Goal: Find specific page/section: Find specific page/section

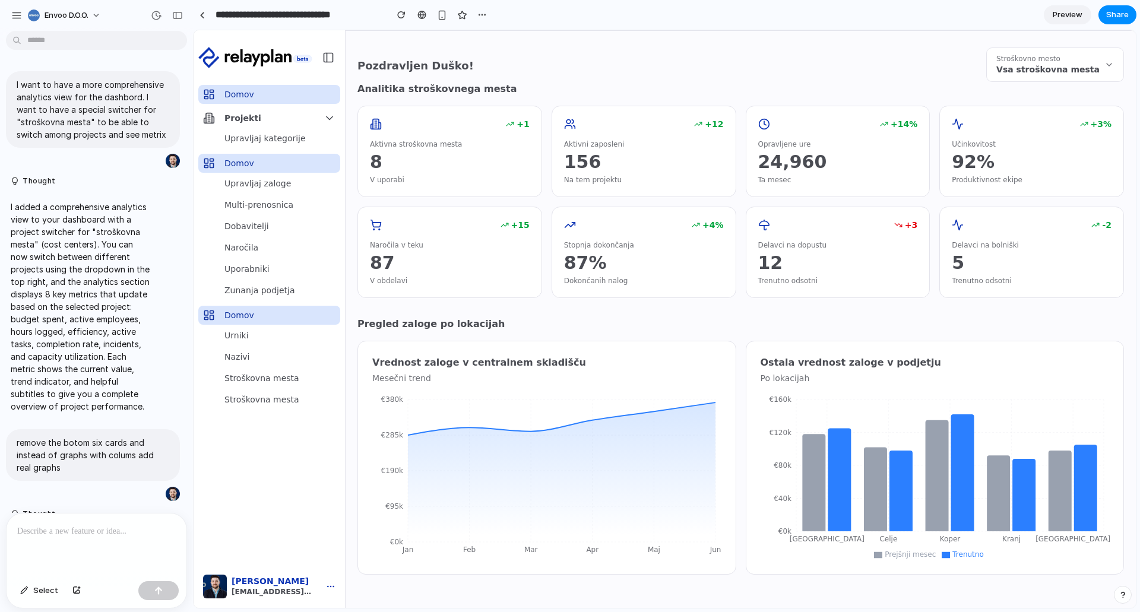
scroll to position [1028, 0]
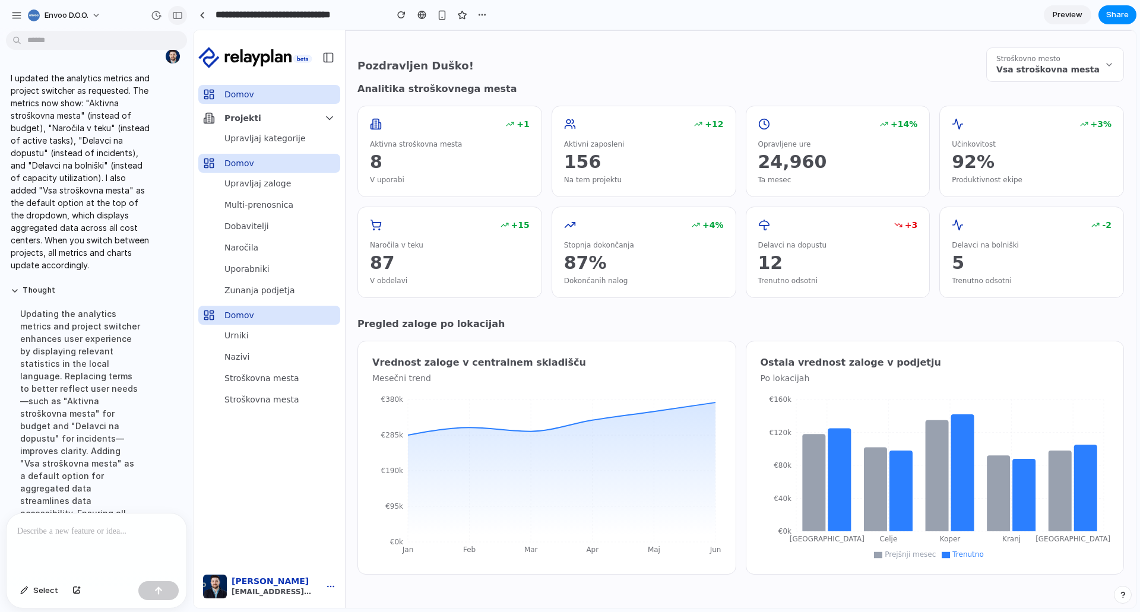
click at [179, 20] on button "button" at bounding box center [177, 15] width 19 height 19
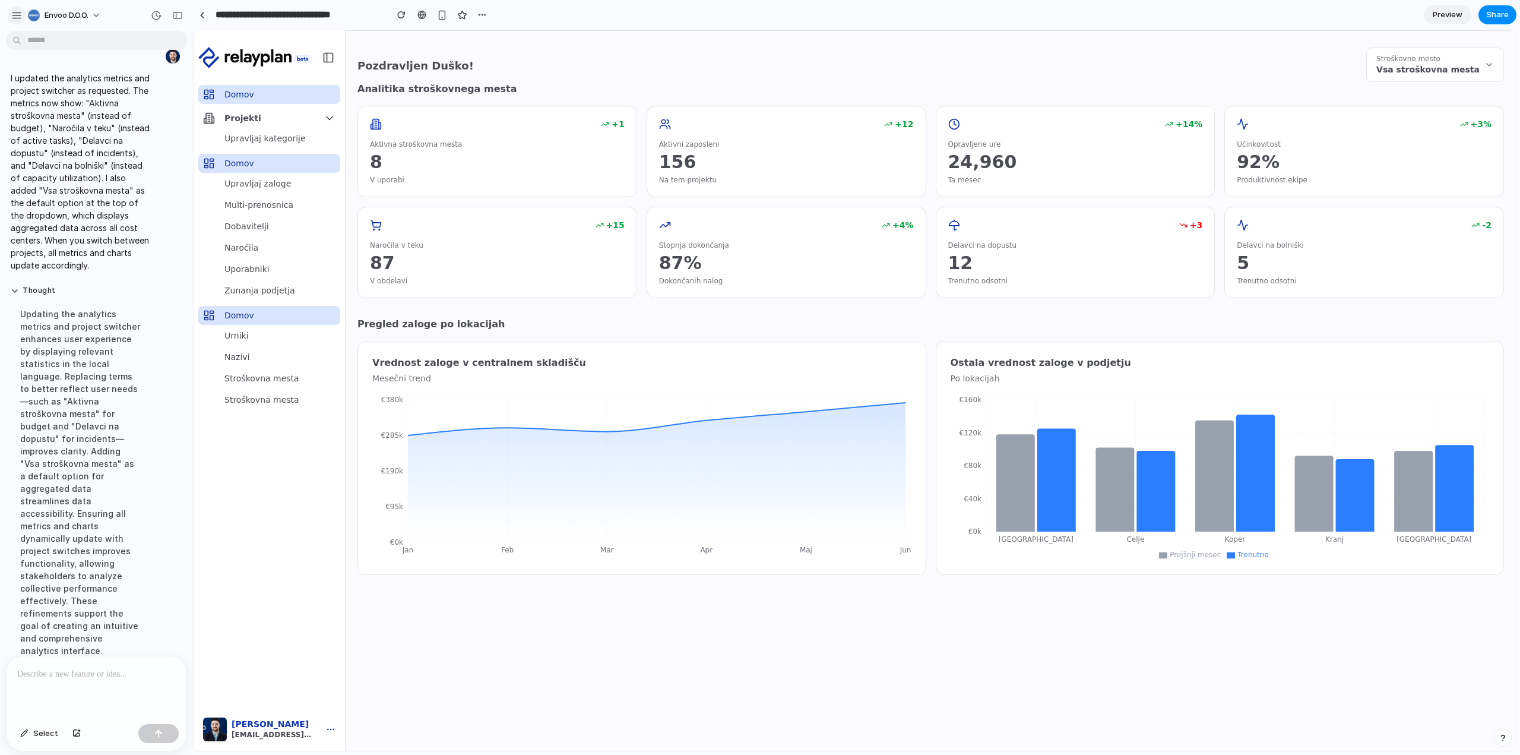
click at [18, 15] on div "button" at bounding box center [16, 15] width 11 height 11
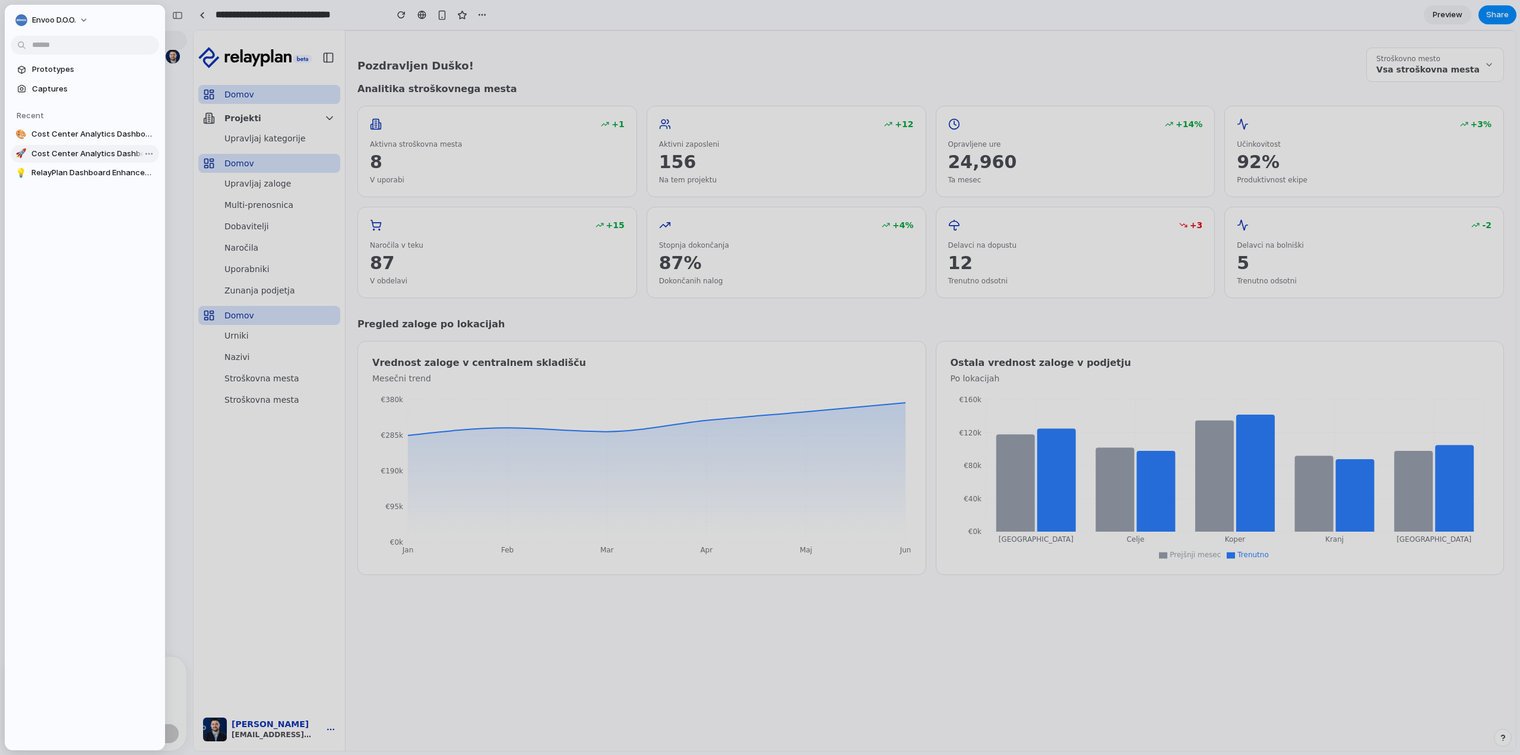
click at [68, 156] on span "Cost Center Analytics Dashboard" at bounding box center [92, 154] width 123 height 12
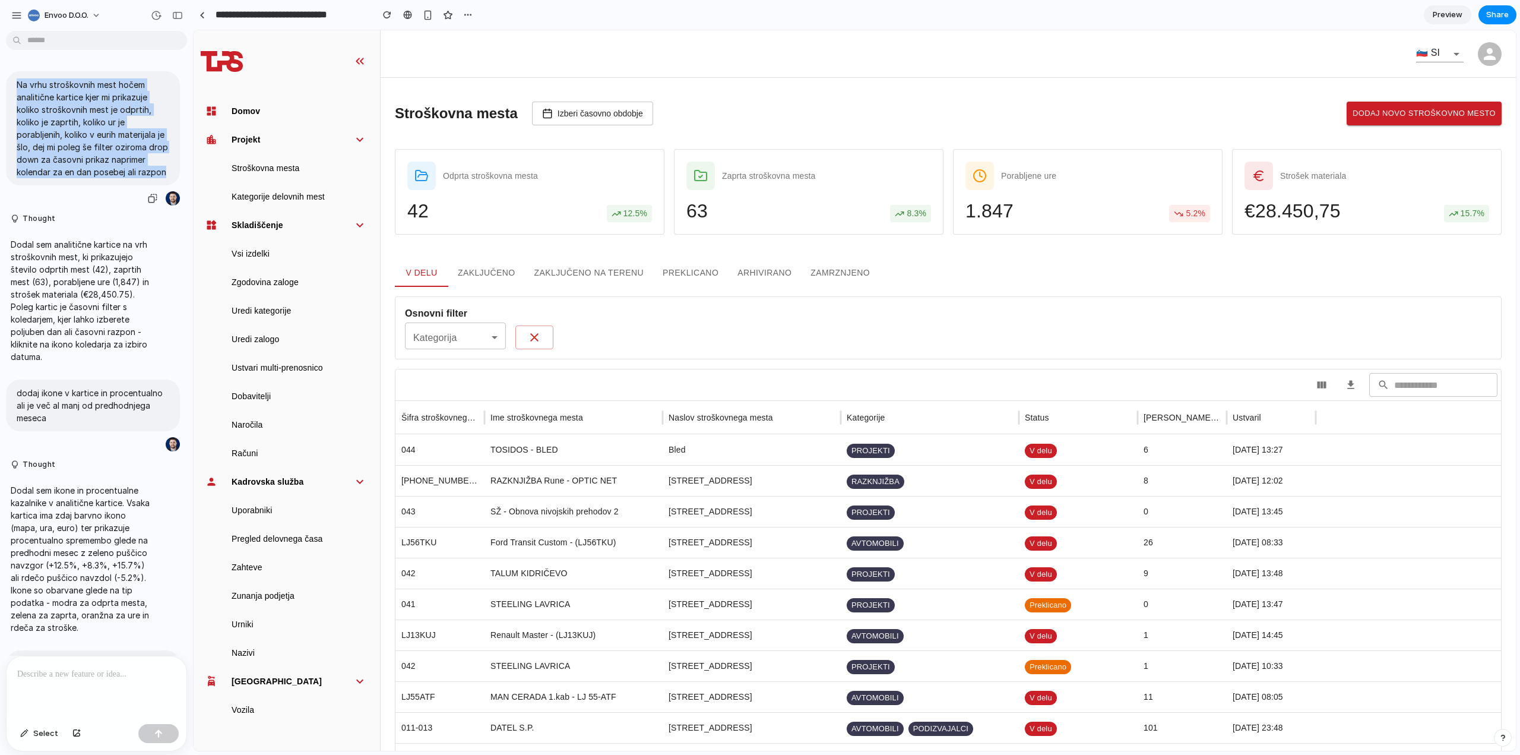
drag, startPoint x: 18, startPoint y: 84, endPoint x: 74, endPoint y: 187, distance: 117.1
click at [74, 178] on p "Na vrhu stroškovnih mest hočem analitične kartice kjer mi prikazuje koliko stro…" at bounding box center [93, 128] width 153 height 100
copy p "Na vrhu stroškovnih mest hočem analitične kartice kjer mi prikazuje koliko stro…"
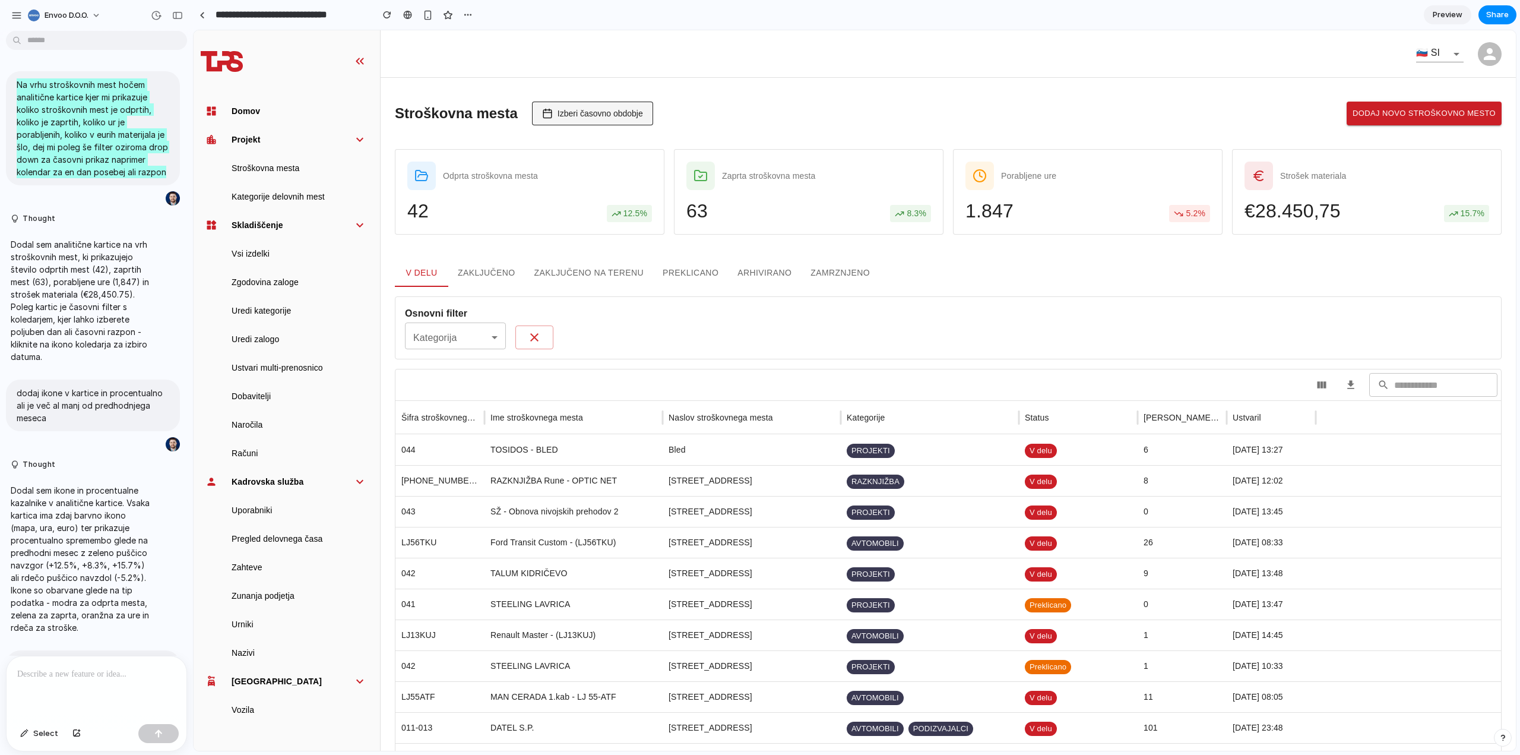
click at [594, 116] on span "Izberi časovno obdobje" at bounding box center [600, 113] width 85 height 9
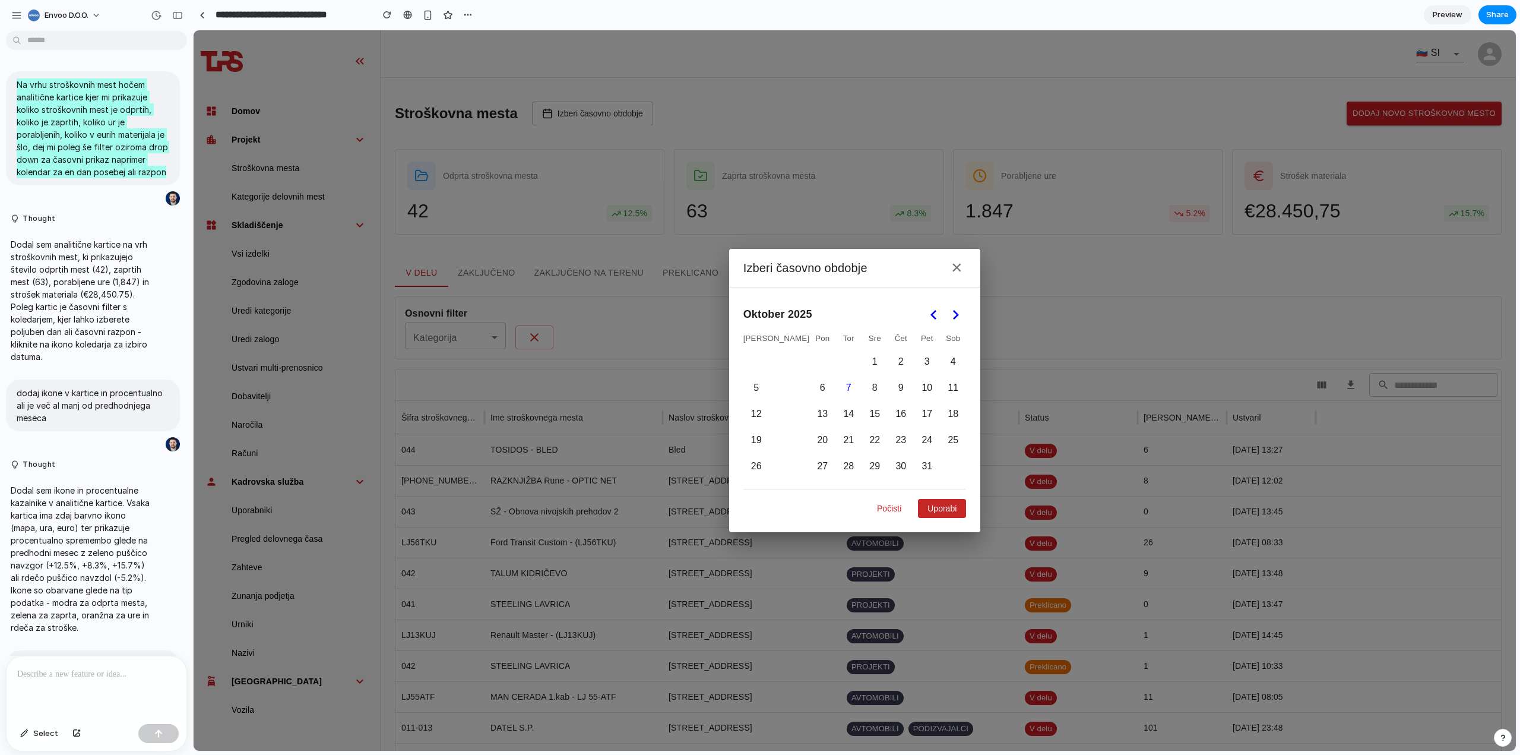
click at [947, 272] on button "×" at bounding box center [956, 267] width 19 height 19
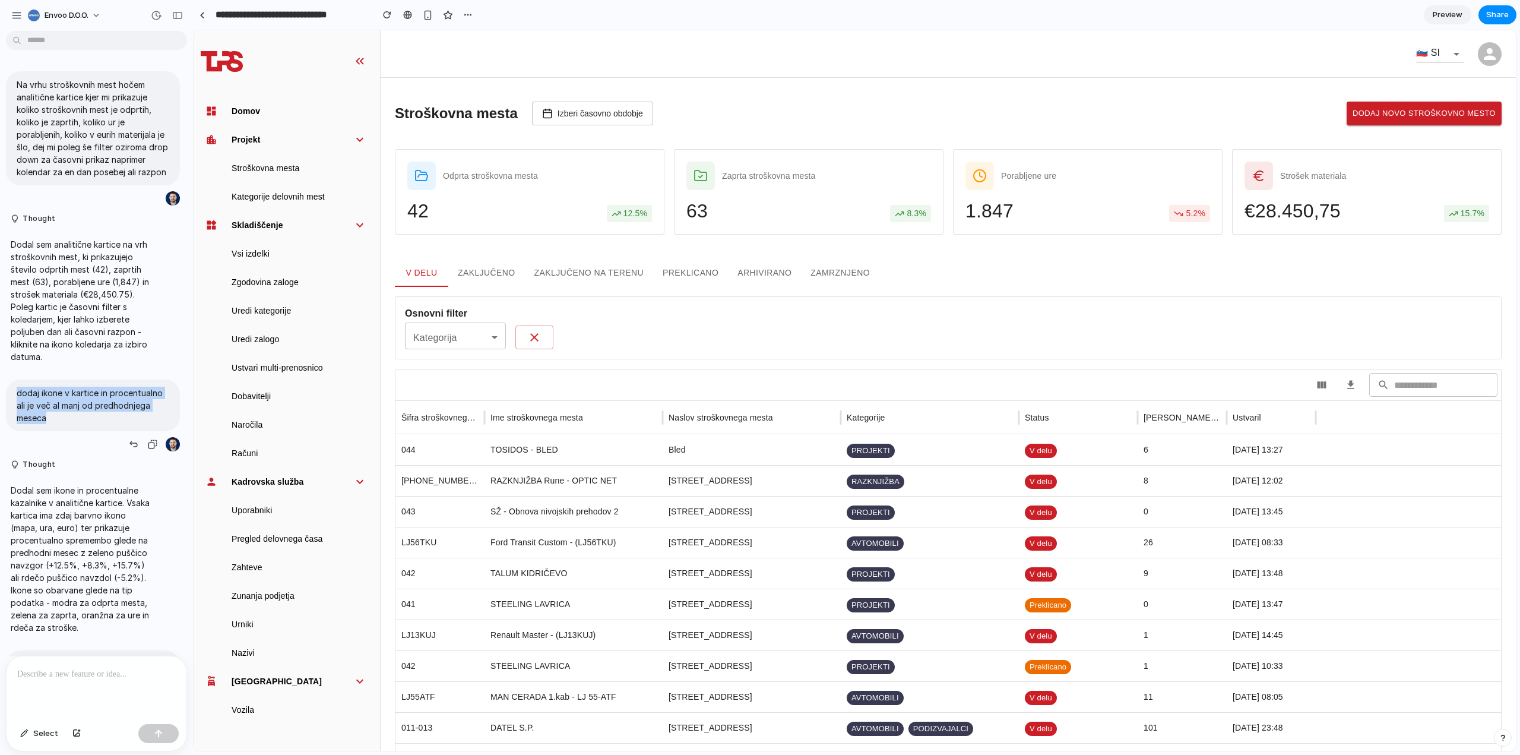
drag, startPoint x: 64, startPoint y: 432, endPoint x: 17, endPoint y: 407, distance: 52.6
click at [17, 407] on p "dodaj ikone v kartice in procentualno ali je več al manj od predhodnjega meseca" at bounding box center [93, 405] width 153 height 37
copy p "dodaj ikone v kartice in procentualno ali je več al manj od predhodnjega meseca"
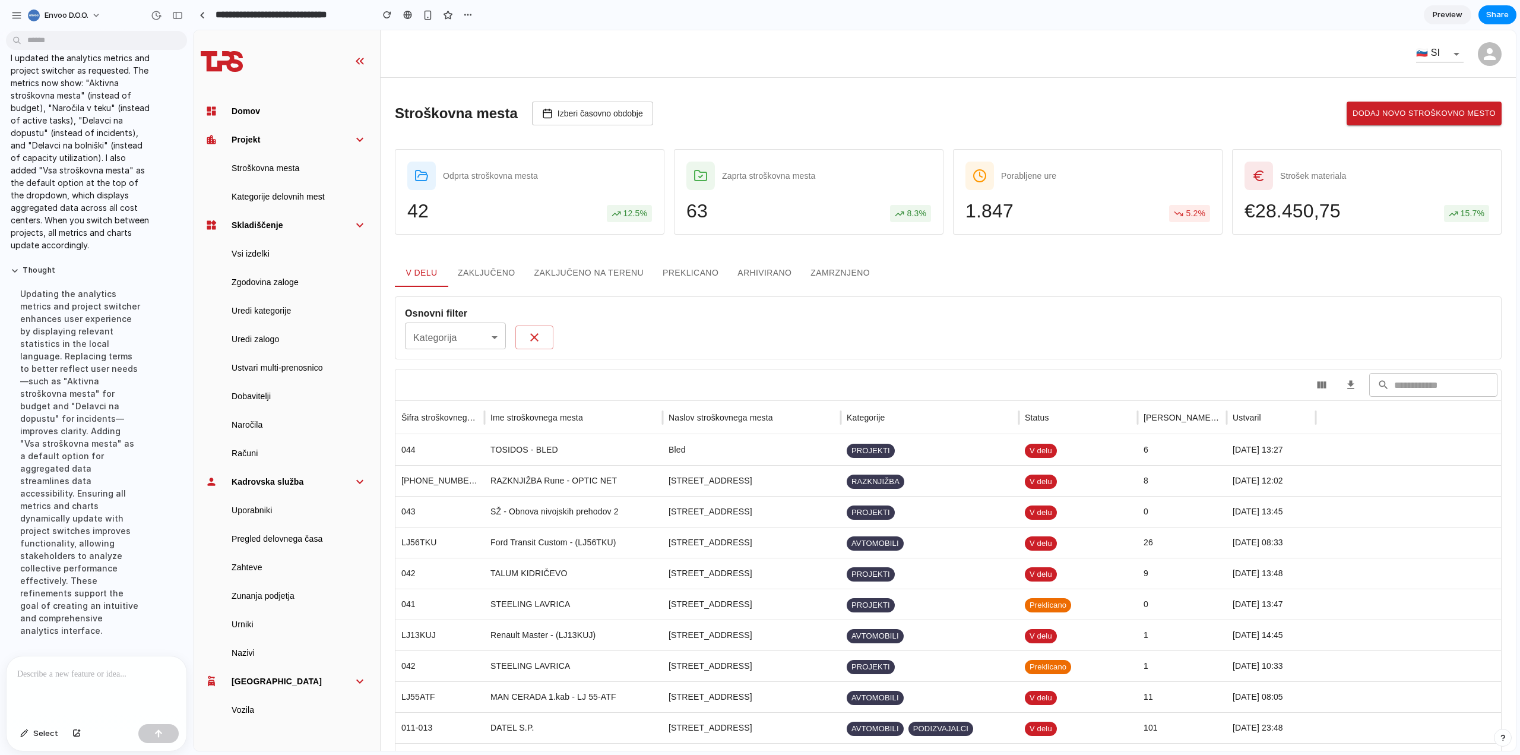
scroll to position [1016, 0]
click at [19, 19] on div "button" at bounding box center [16, 15] width 11 height 11
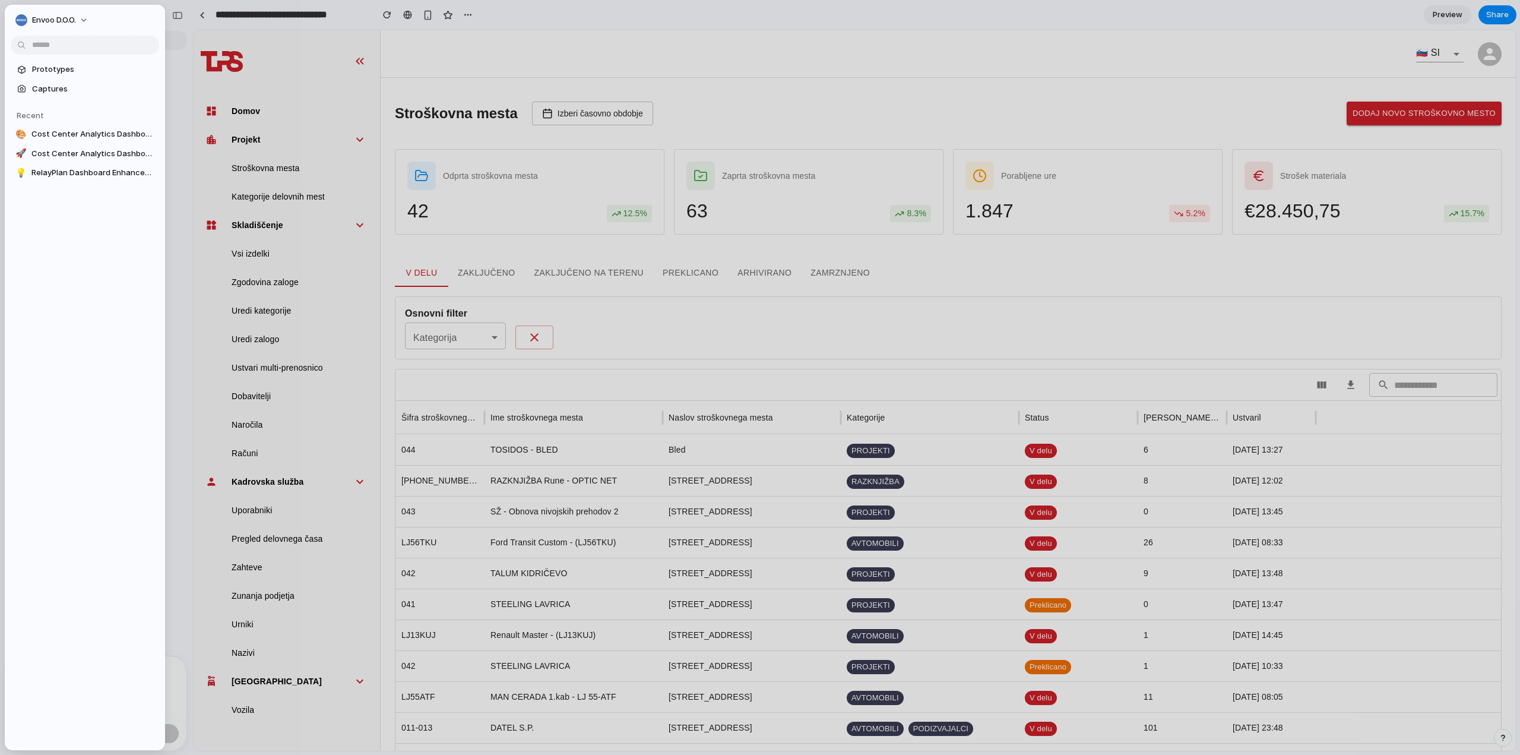
click at [48, 172] on span "RelayPlan Dashboard Enhancements" at bounding box center [92, 173] width 123 height 12
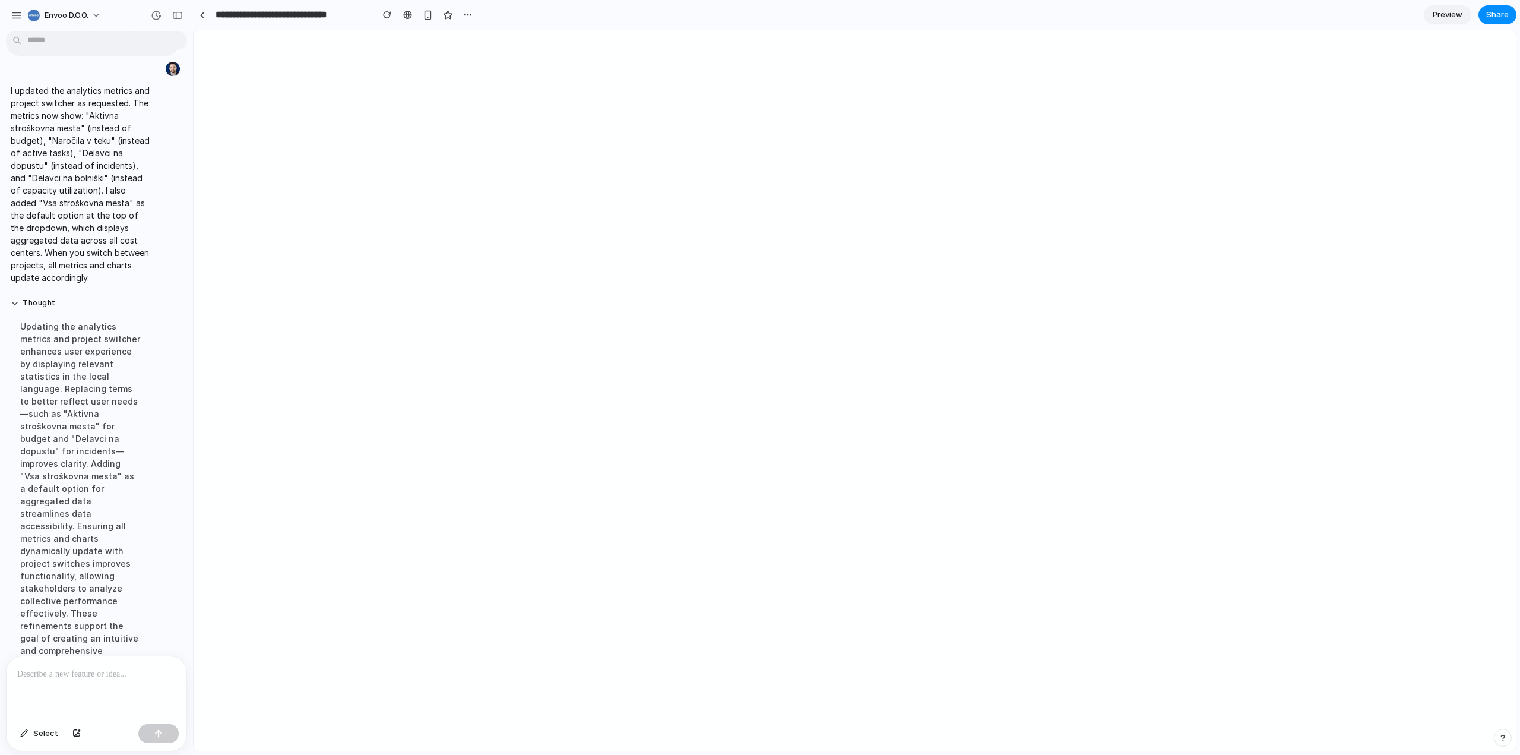
type input "**********"
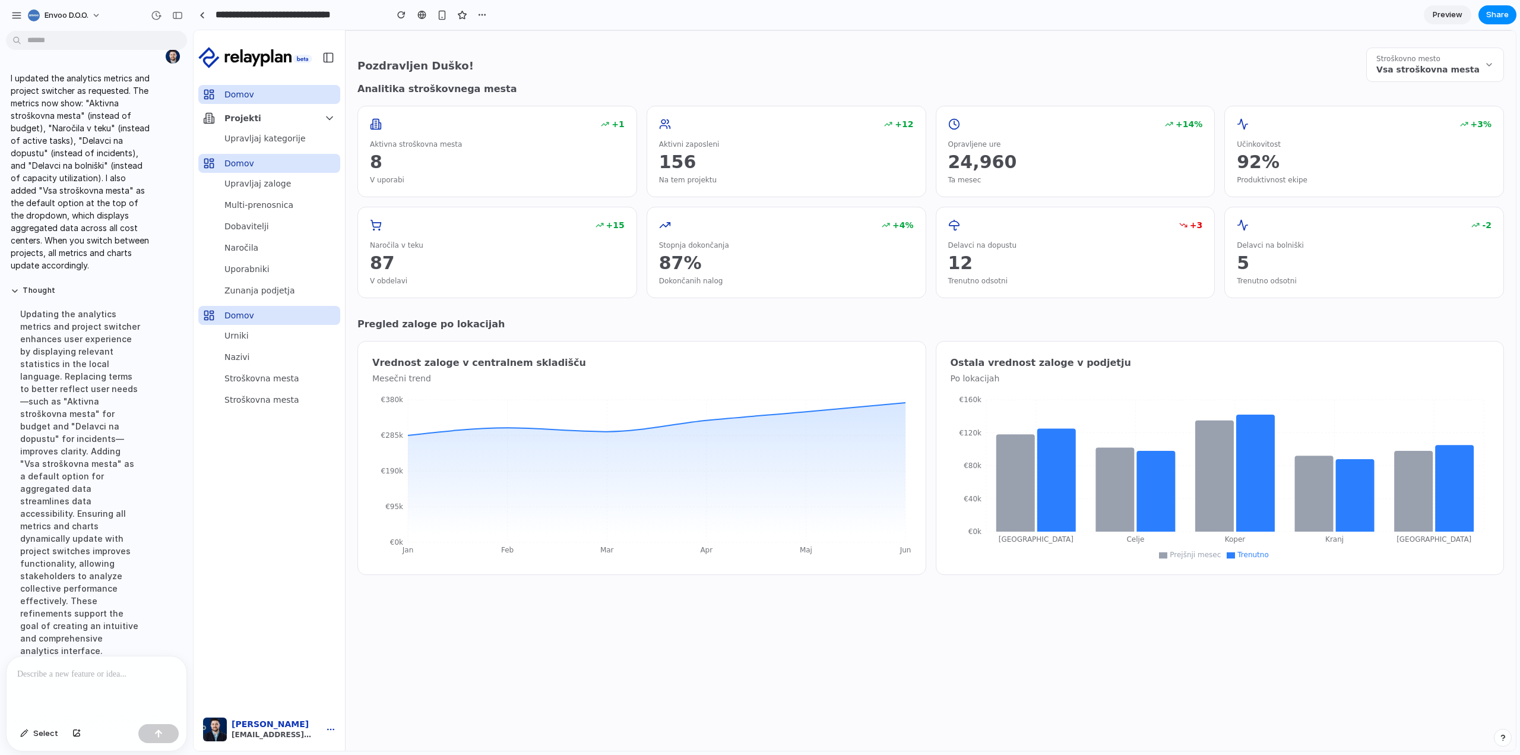
click at [1139, 61] on span "Stroškovno mesto" at bounding box center [1408, 58] width 64 height 9
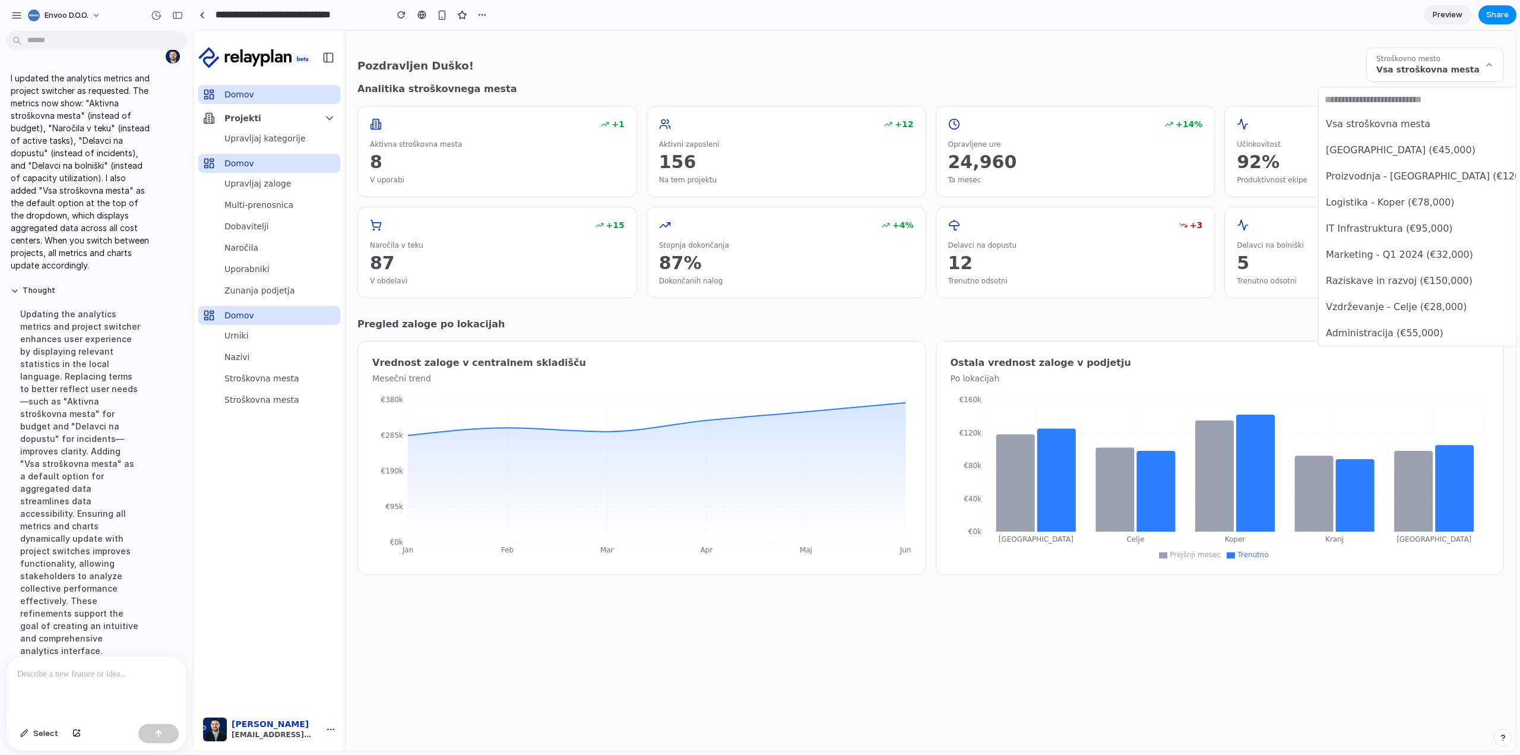
click at [1139, 150] on span "Skladišče - Ljubljana Center (€45,000)" at bounding box center [1401, 150] width 150 height 14
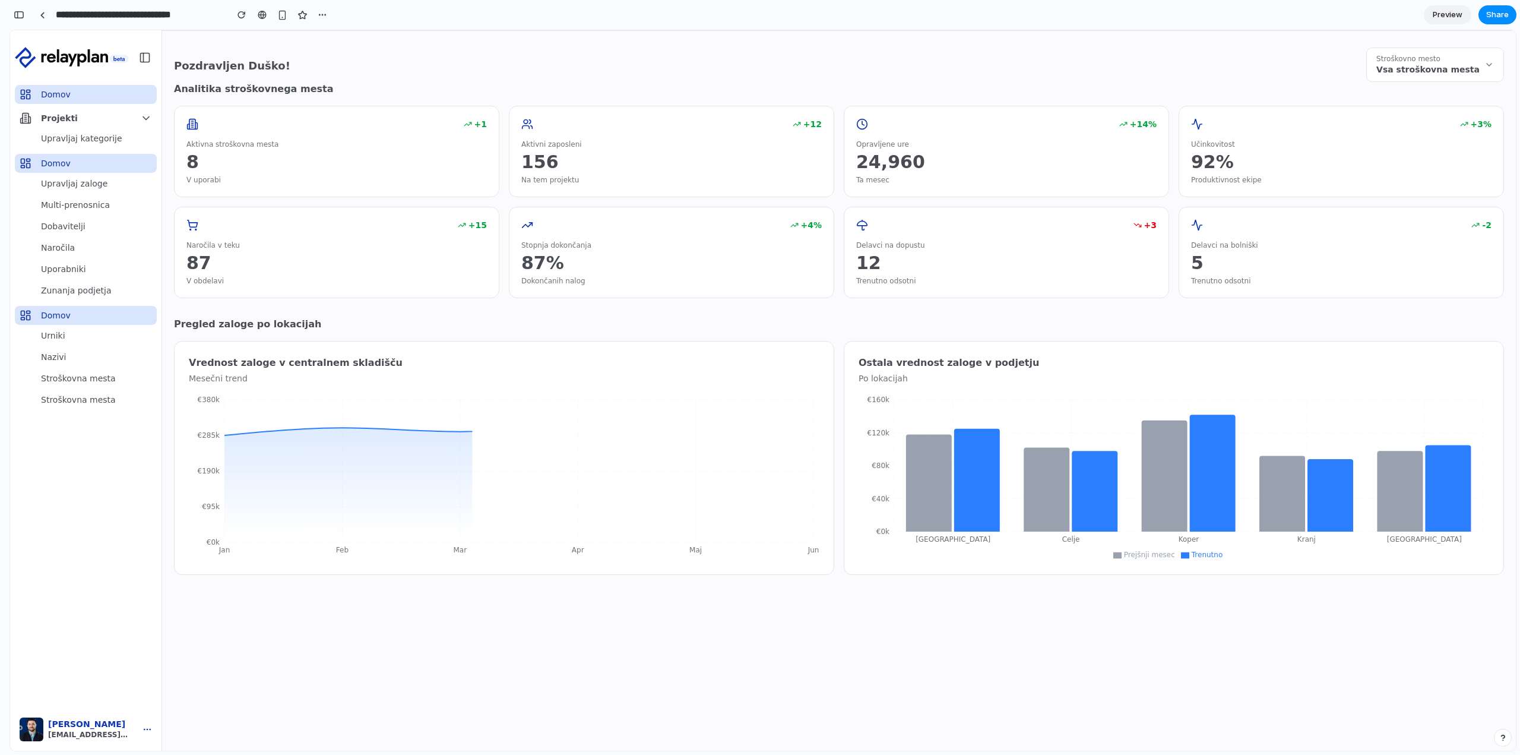
scroll to position [1306, 0]
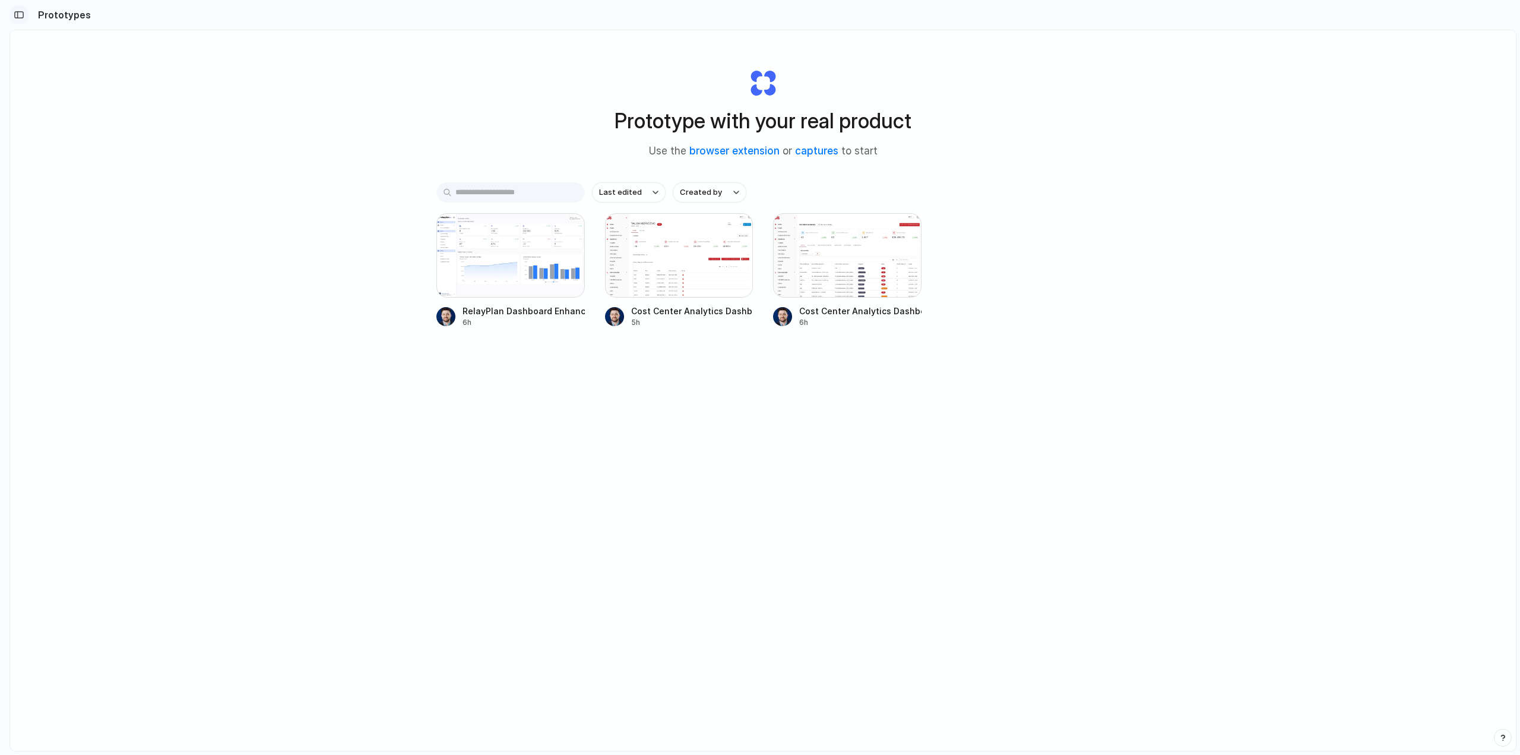
click at [20, 13] on div "button" at bounding box center [19, 15] width 11 height 8
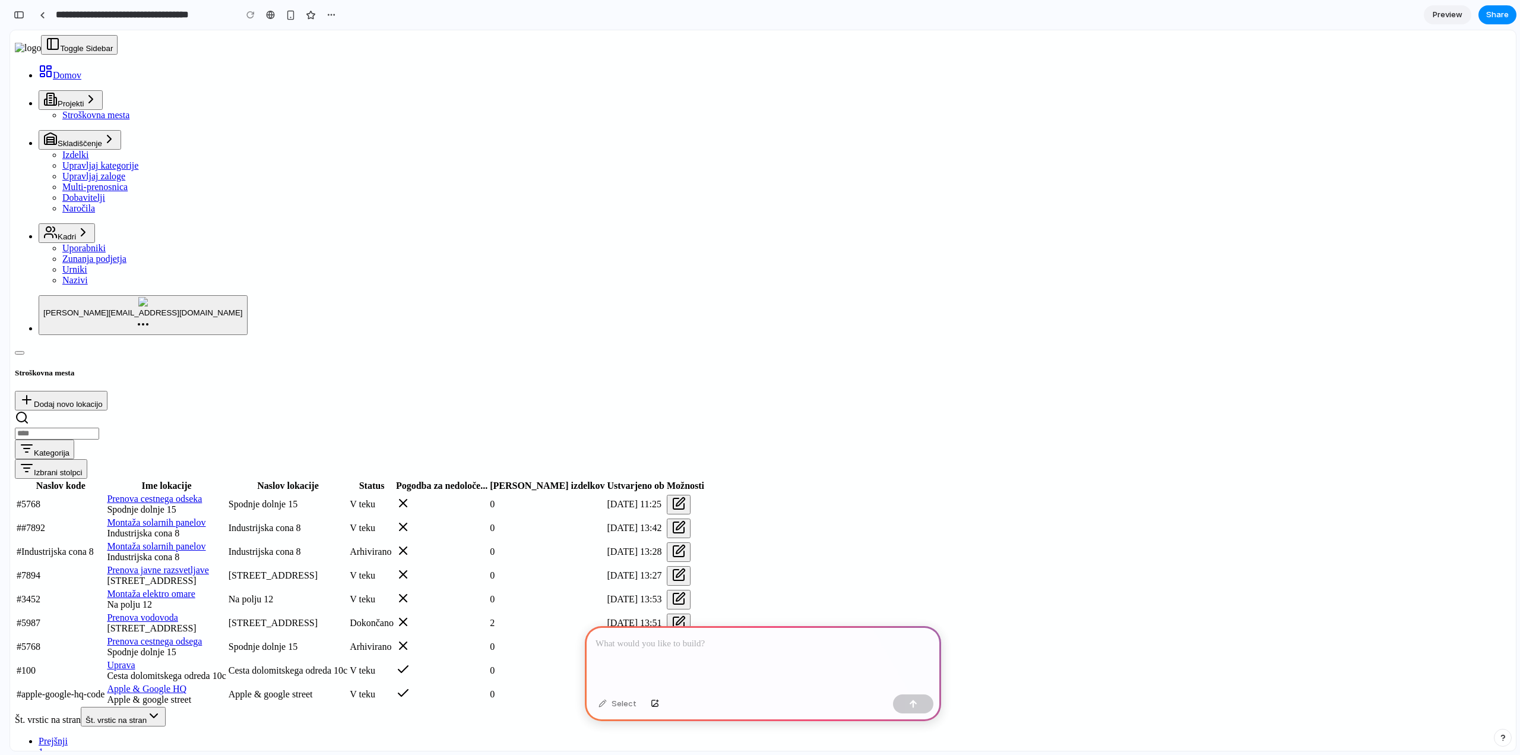
click at [636, 636] on p at bounding box center [763, 643] width 335 height 14
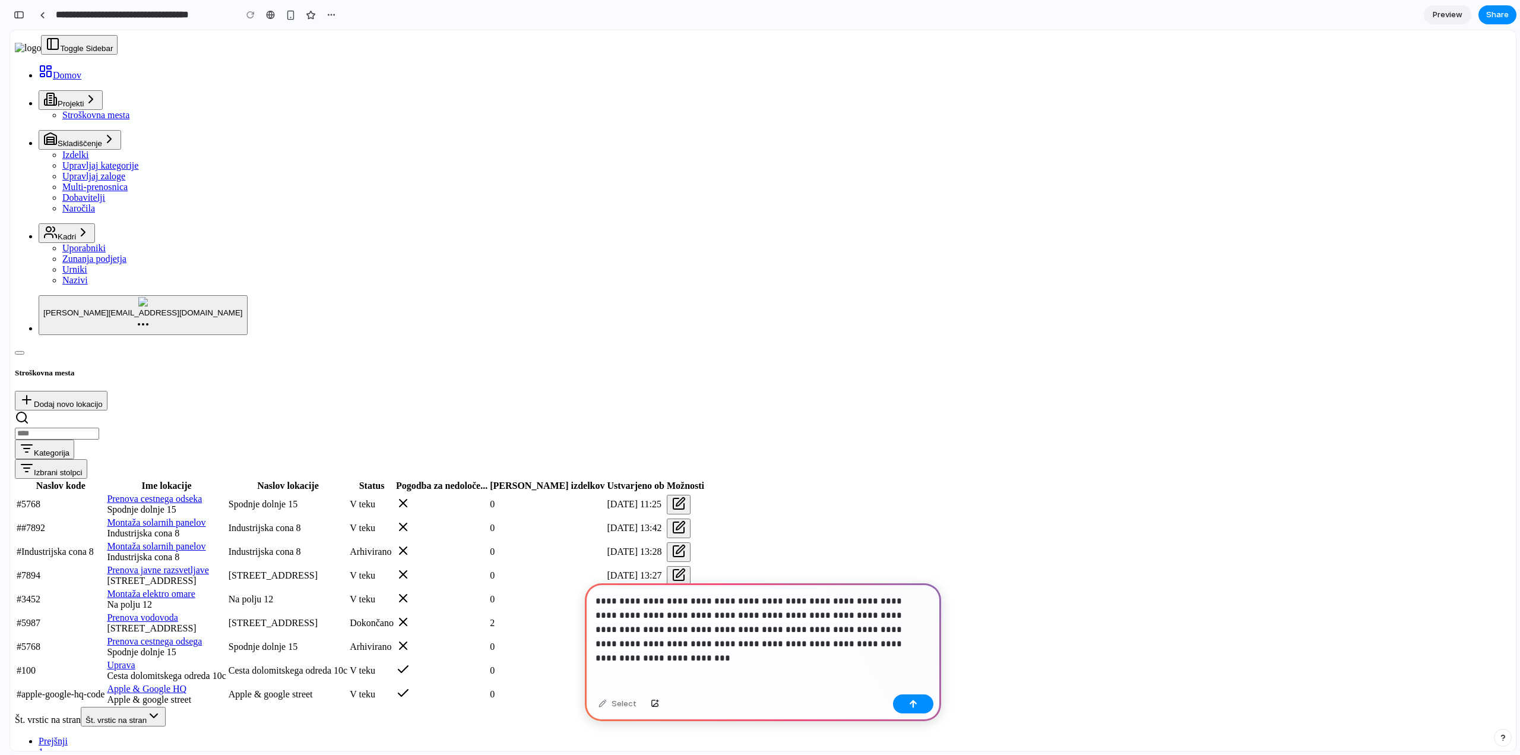
click at [855, 641] on p "**********" at bounding box center [761, 622] width 330 height 57
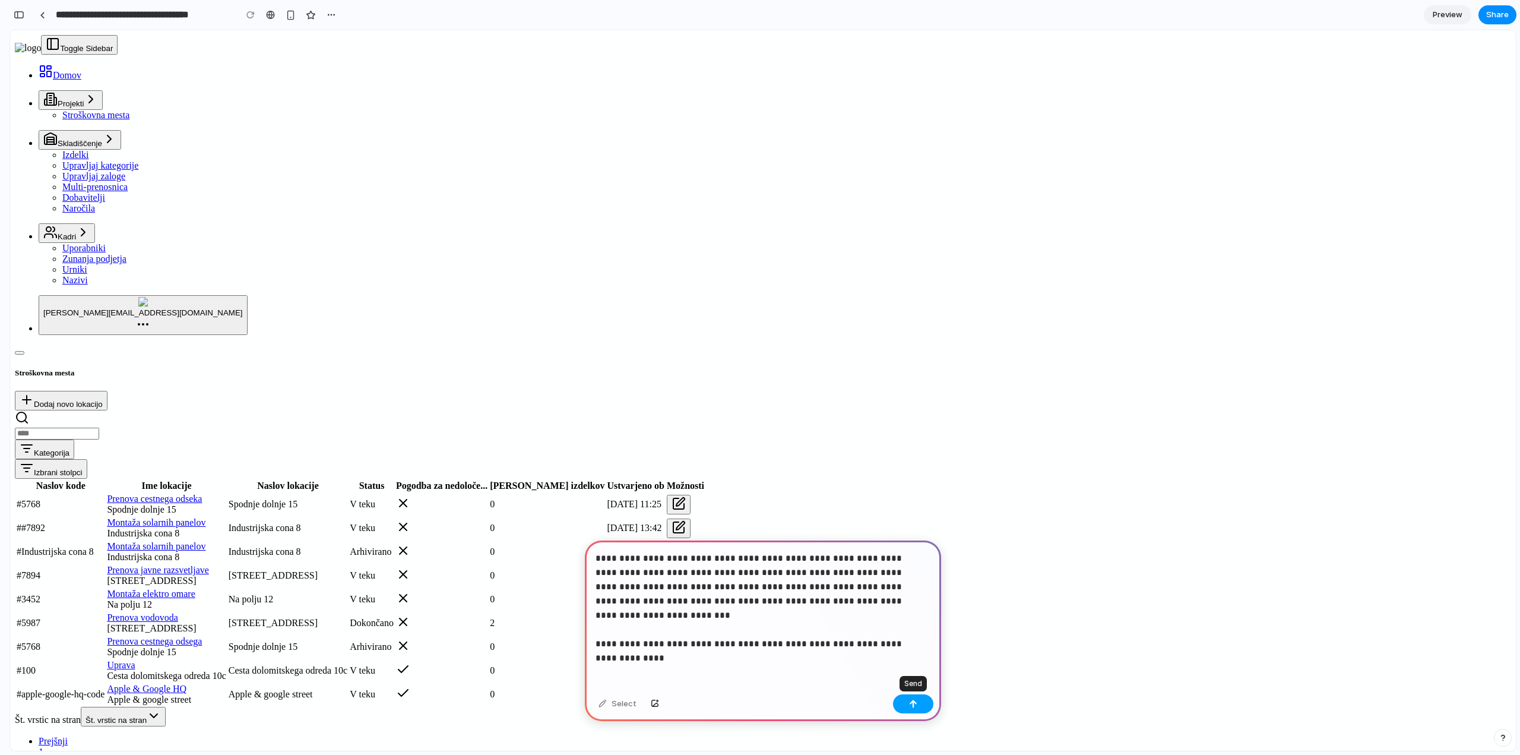
click at [908, 704] on button "button" at bounding box center [913, 703] width 40 height 19
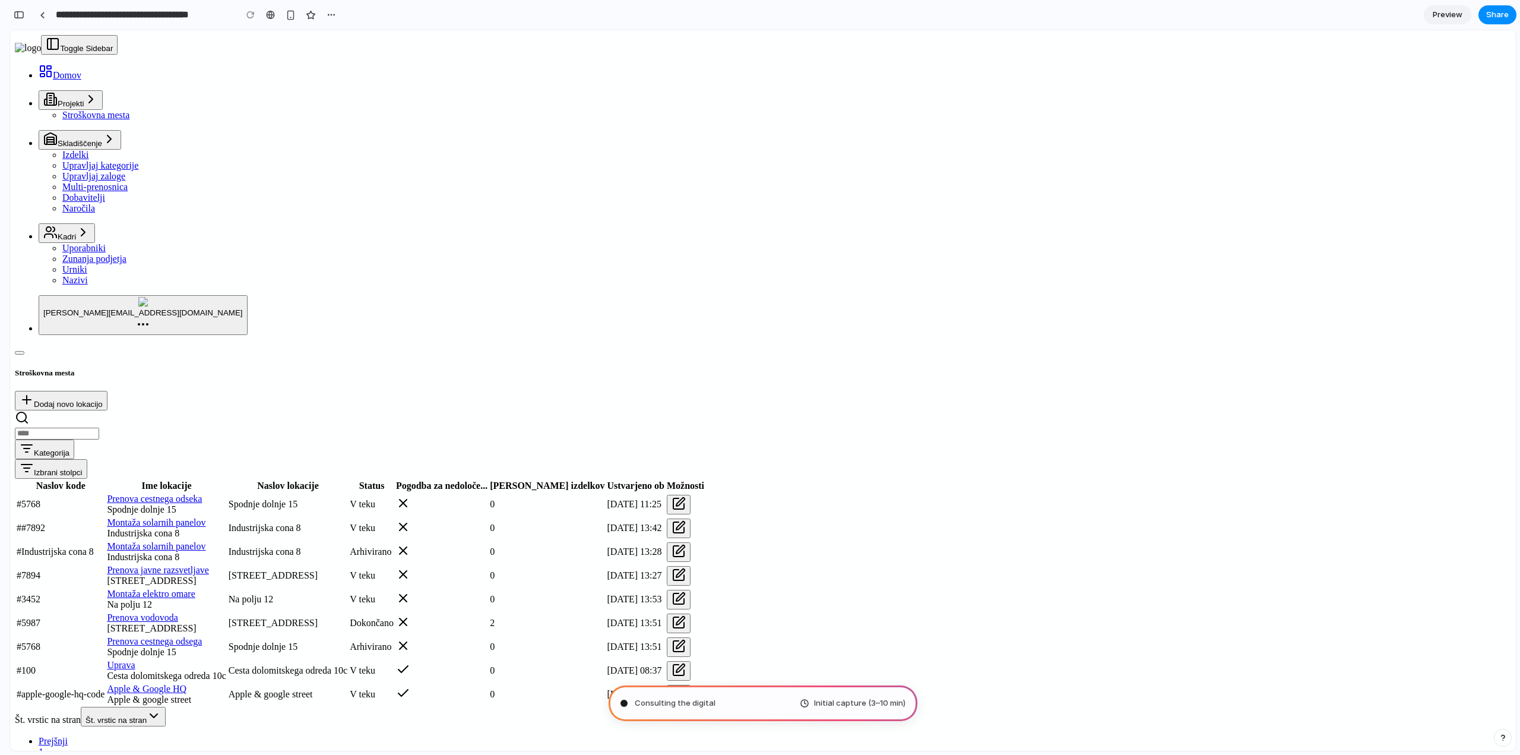
type input "**********"
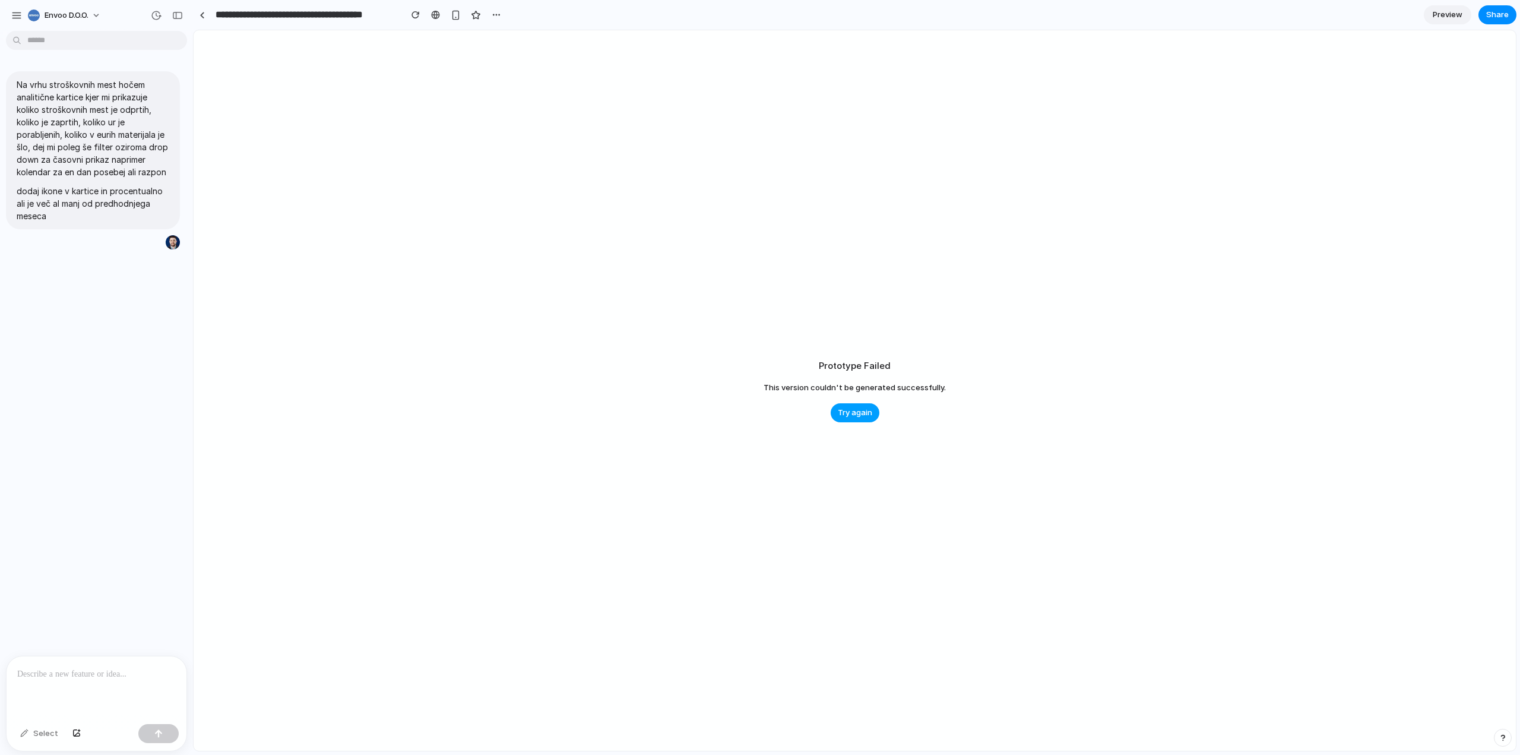
click at [856, 417] on span "Try again" at bounding box center [855, 413] width 34 height 12
